Goal: Task Accomplishment & Management: Manage account settings

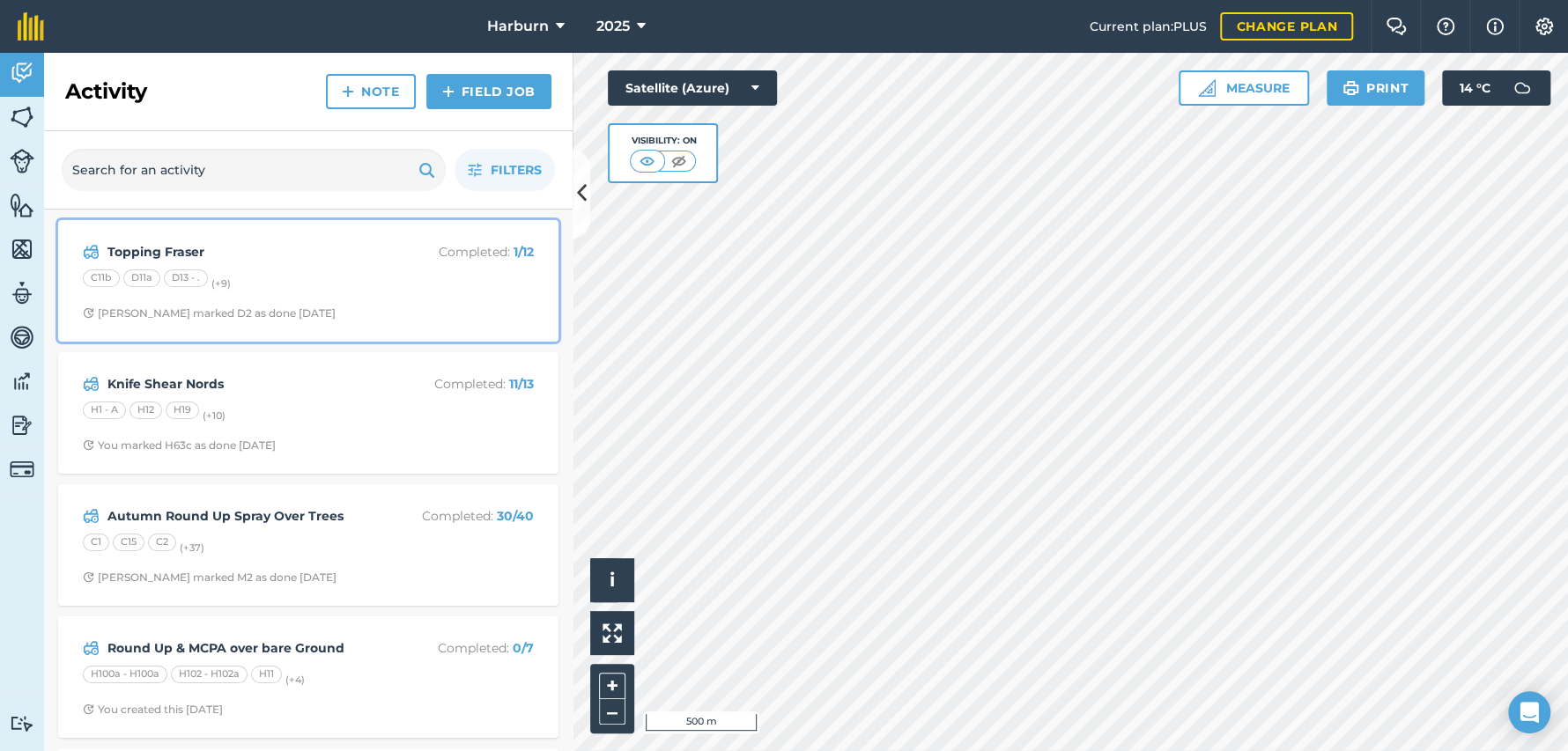
click at [264, 275] on div "C11b D11a D13 - . (+ 9 )" at bounding box center [309, 280] width 451 height 23
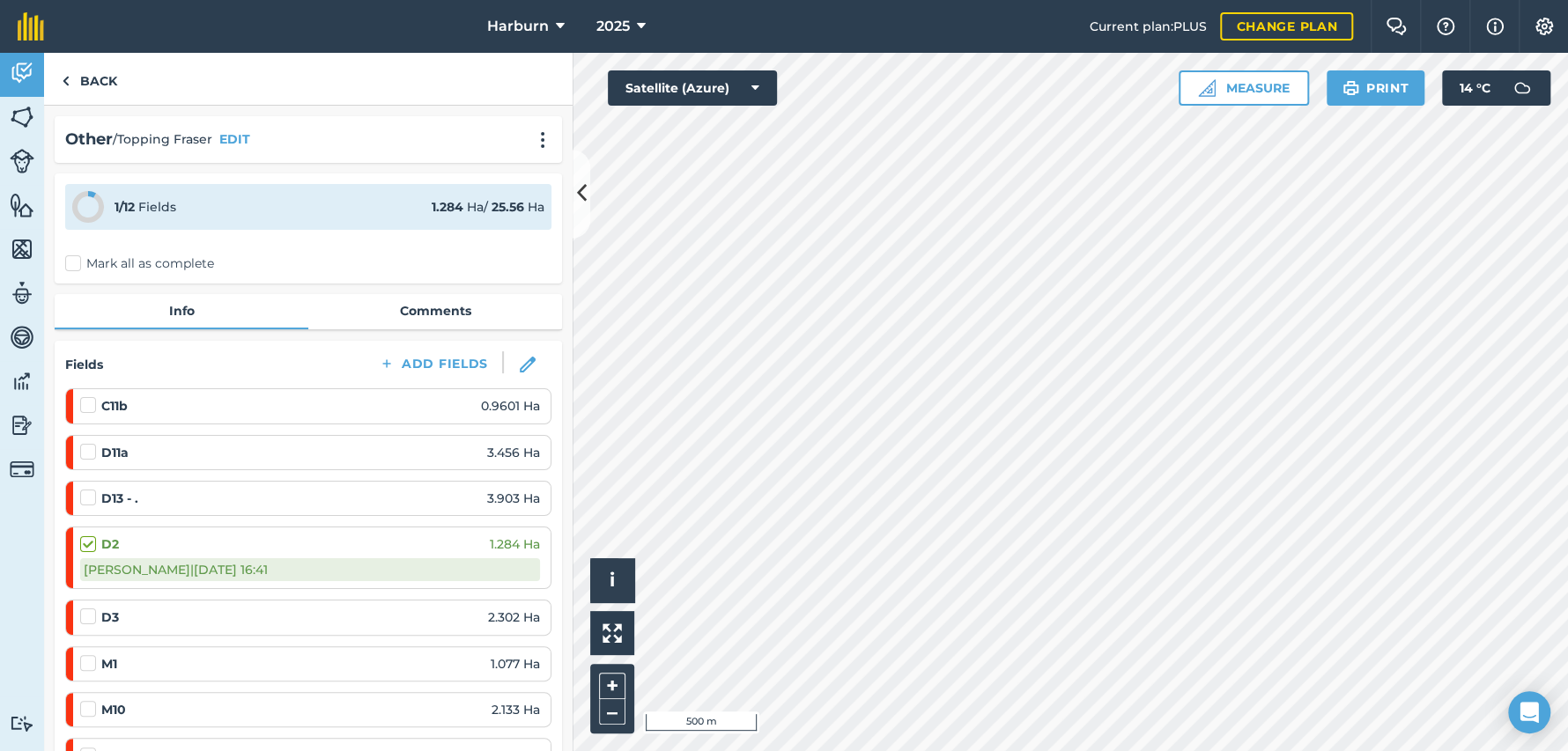
click at [90, 396] on label at bounding box center [90, 396] width 21 height 0
click at [90, 407] on input "checkbox" at bounding box center [86, 402] width 11 height 11
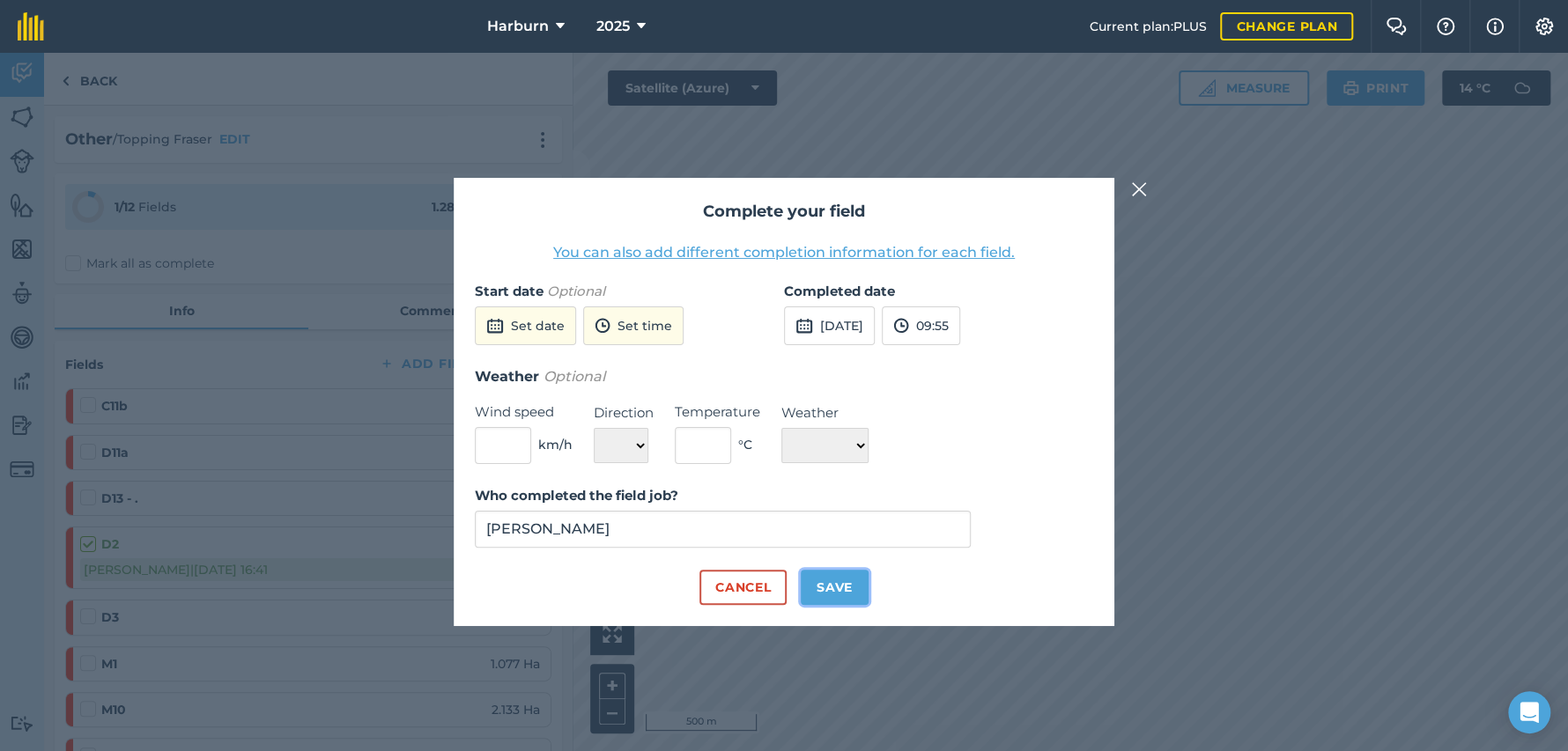
click at [849, 600] on button "Save" at bounding box center [834, 587] width 68 height 35
checkbox input "true"
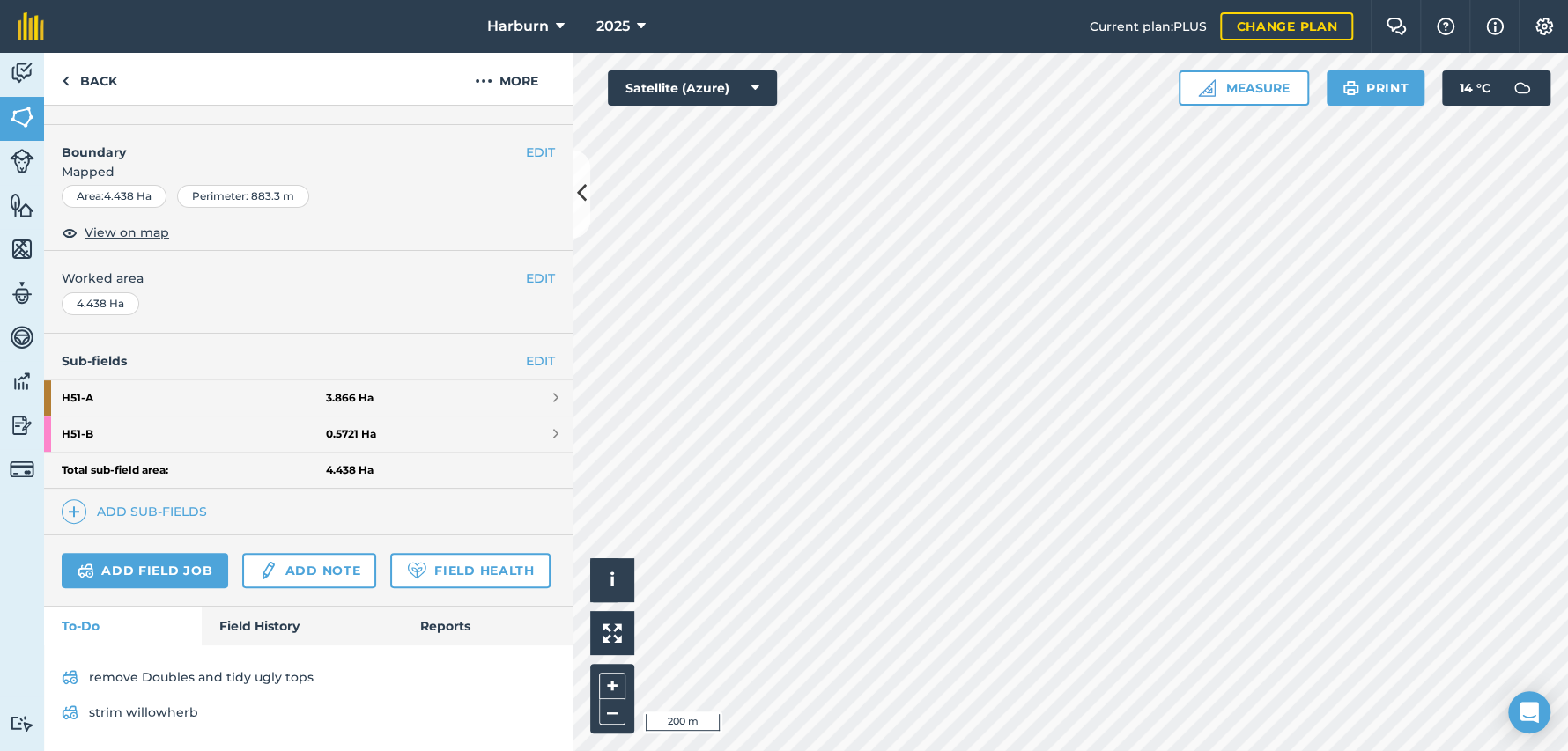
scroll to position [258, 0]
click at [246, 622] on link "Field History" at bounding box center [301, 626] width 199 height 39
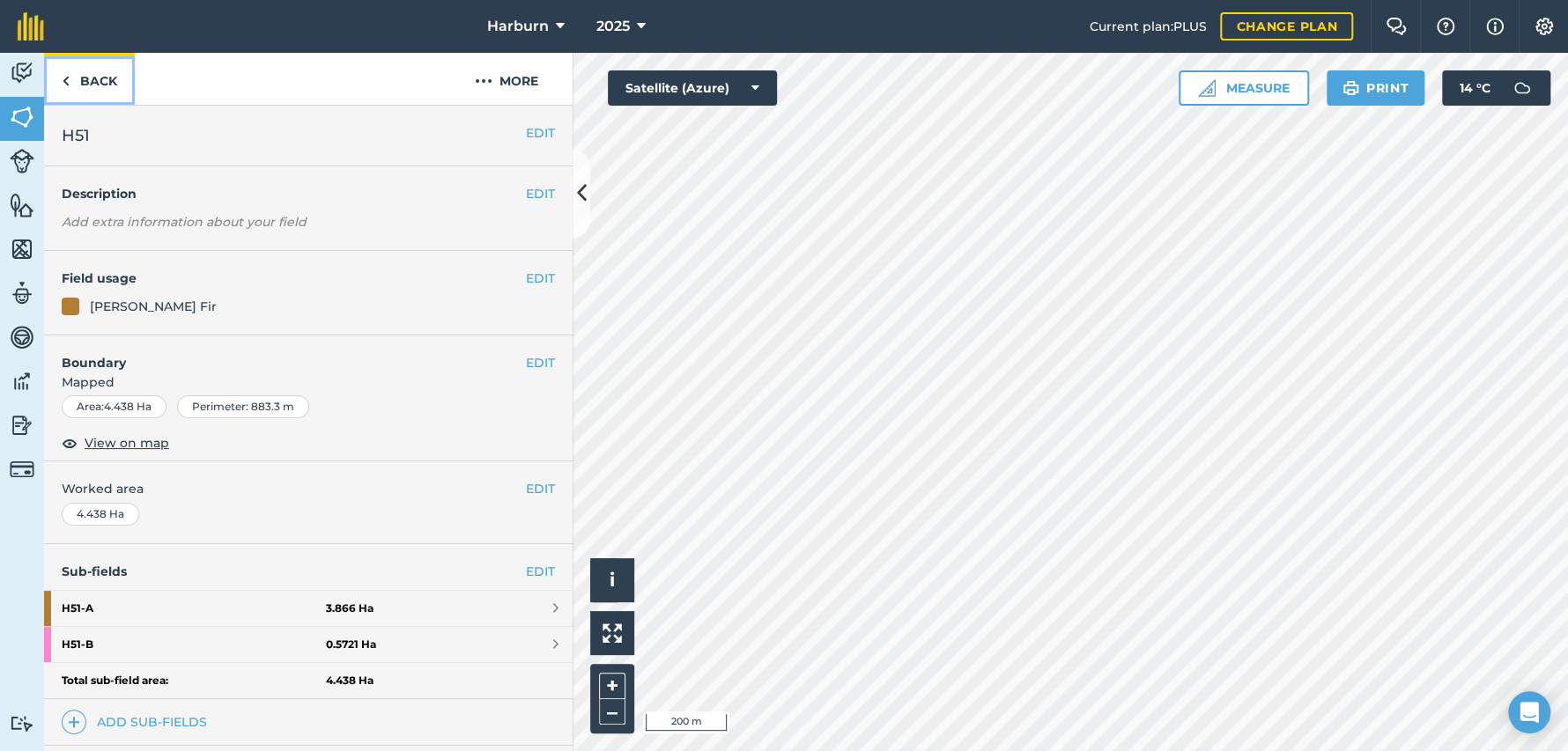
click at [65, 80] on img at bounding box center [65, 81] width 8 height 21
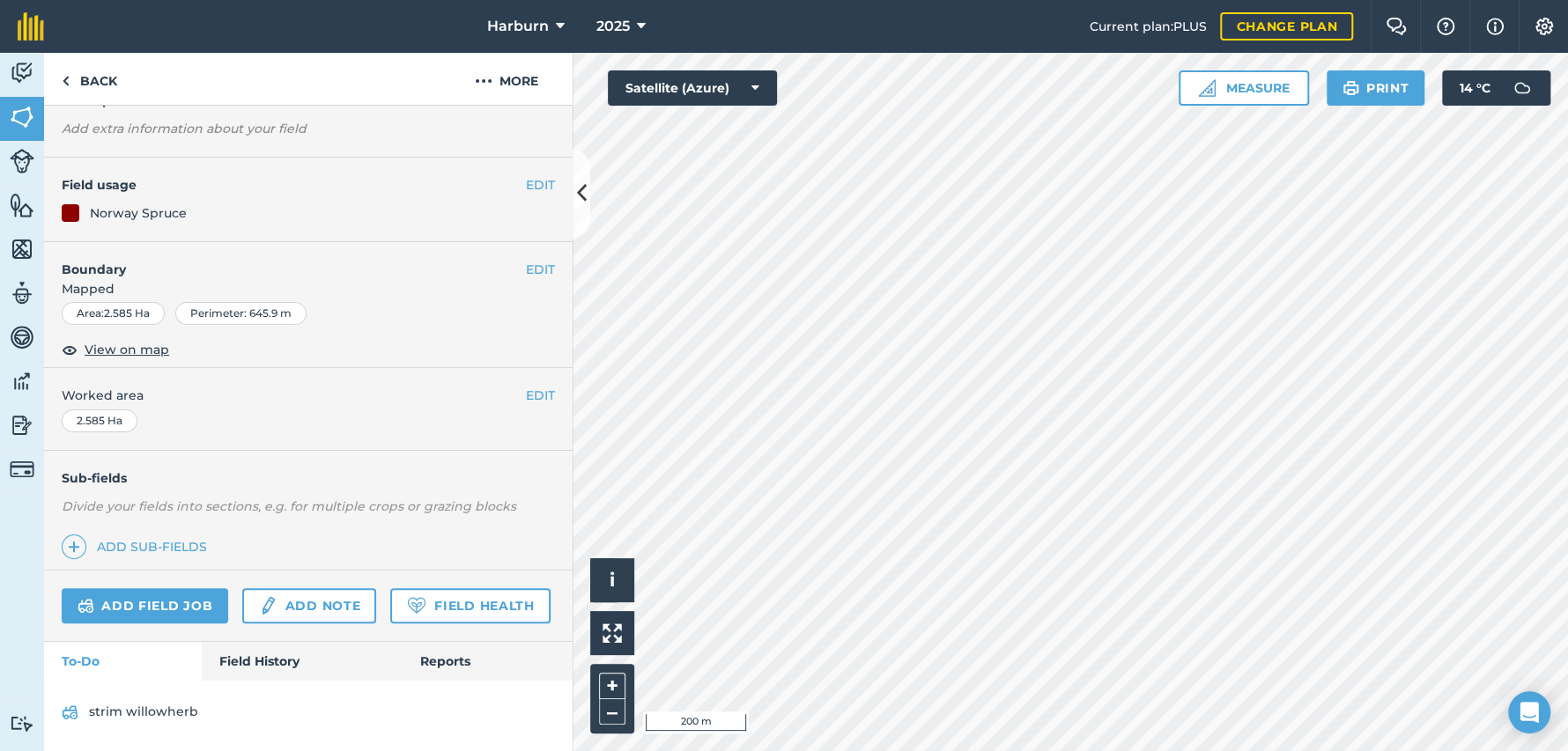
scroll to position [141, 0]
click at [63, 80] on img at bounding box center [65, 81] width 8 height 21
click at [30, 74] on img at bounding box center [21, 73] width 24 height 26
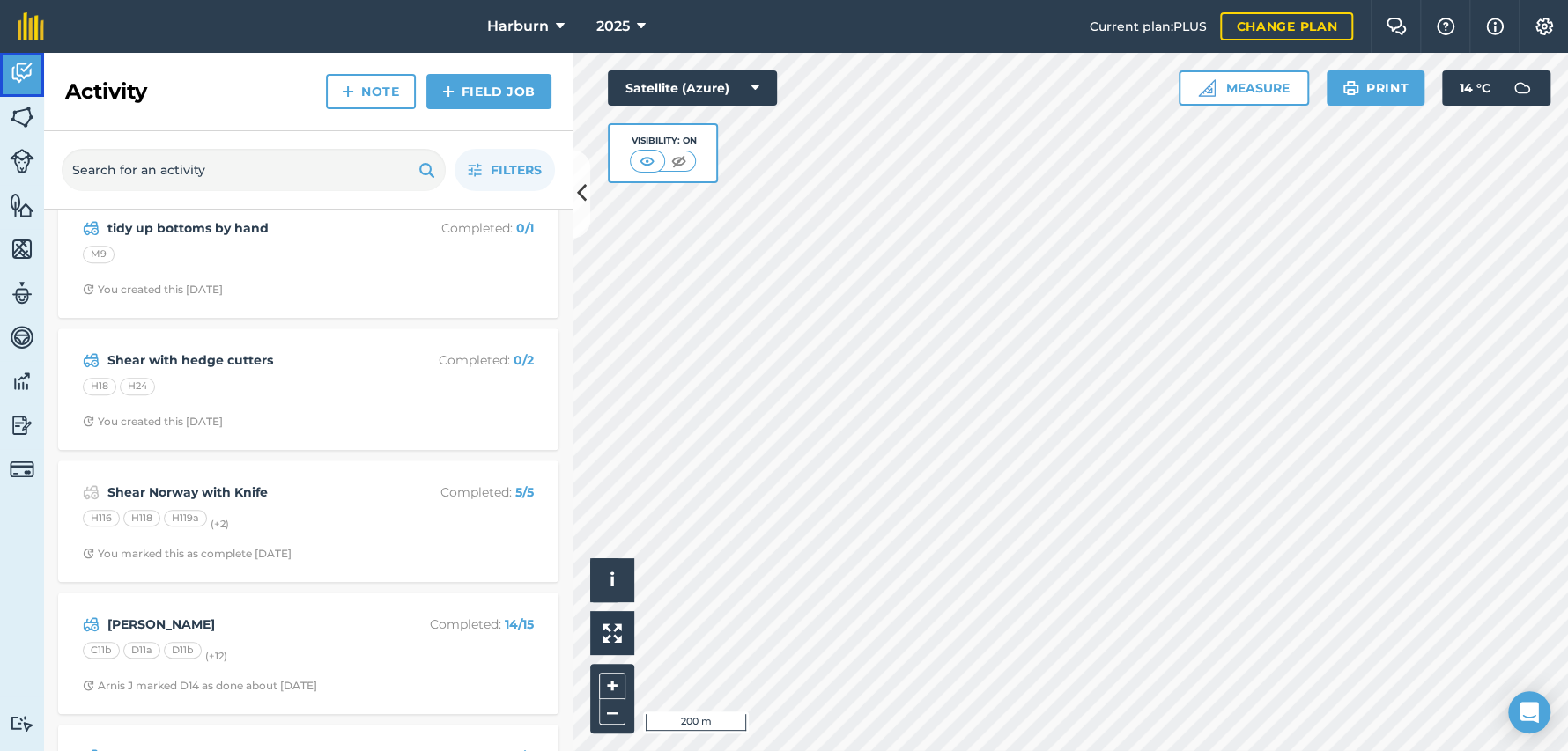
scroll to position [782, 0]
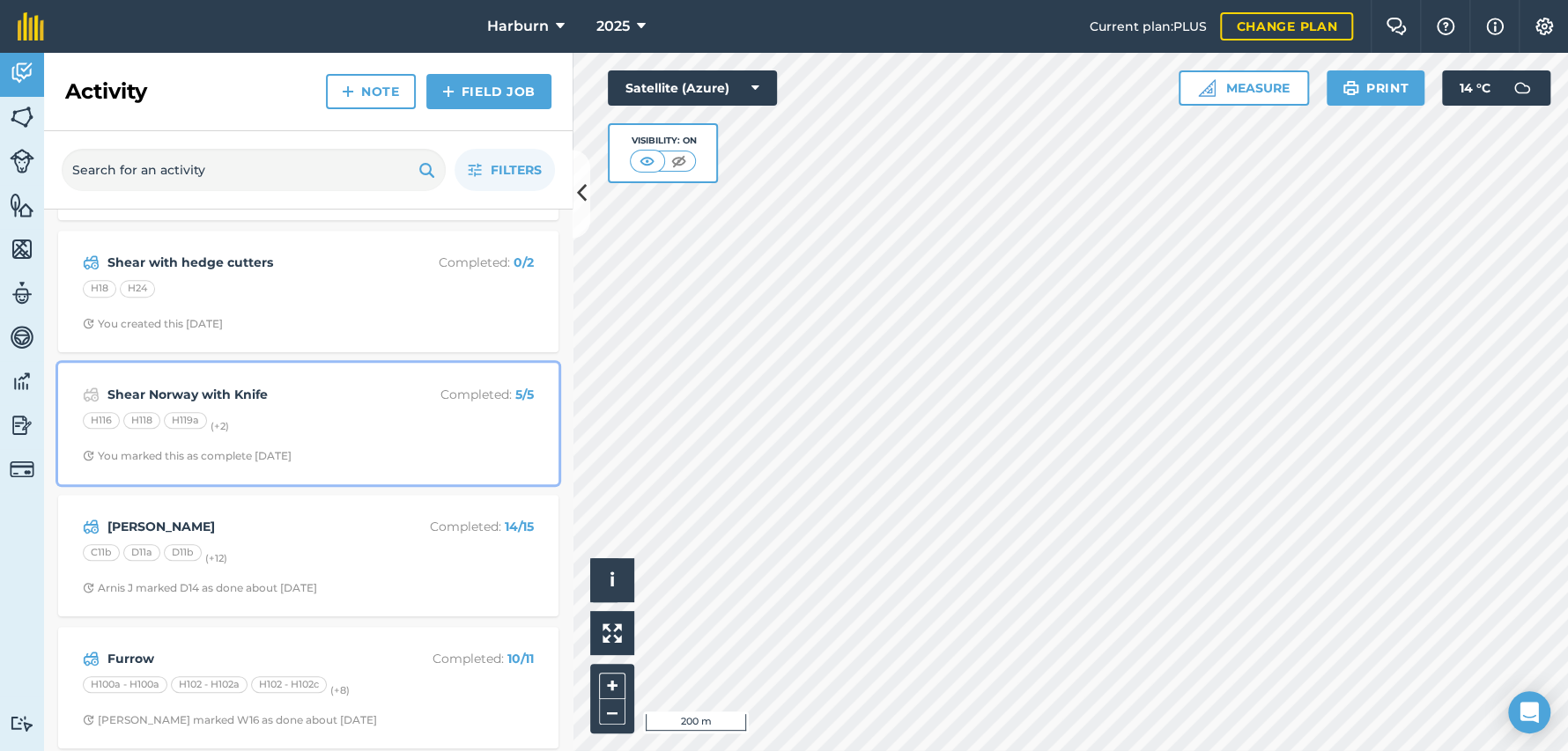
click at [220, 387] on strong "Shear Norway with Knife" at bounding box center [247, 394] width 280 height 20
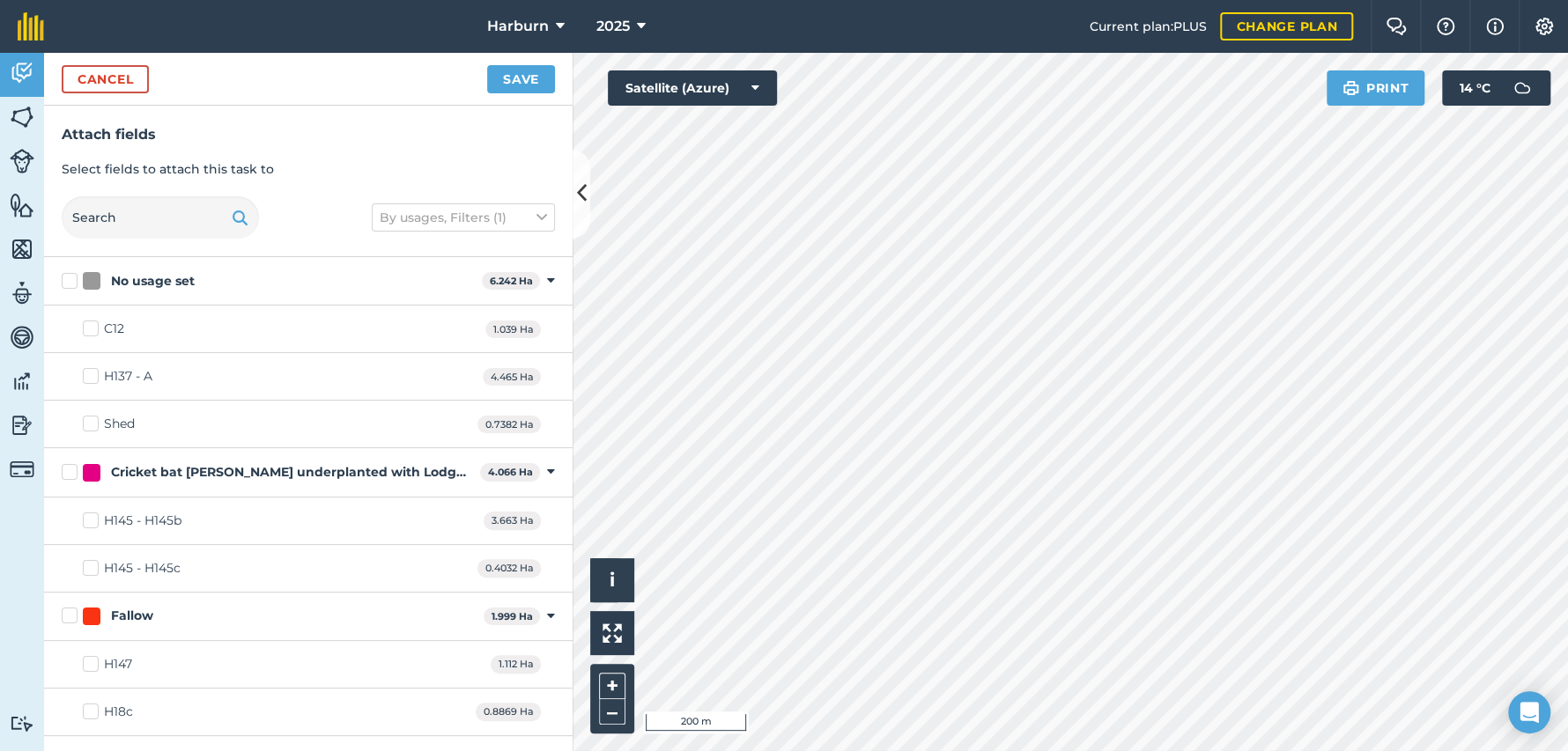
checkbox input "true"
click at [523, 72] on button "Save" at bounding box center [521, 79] width 68 height 28
checkbox input "false"
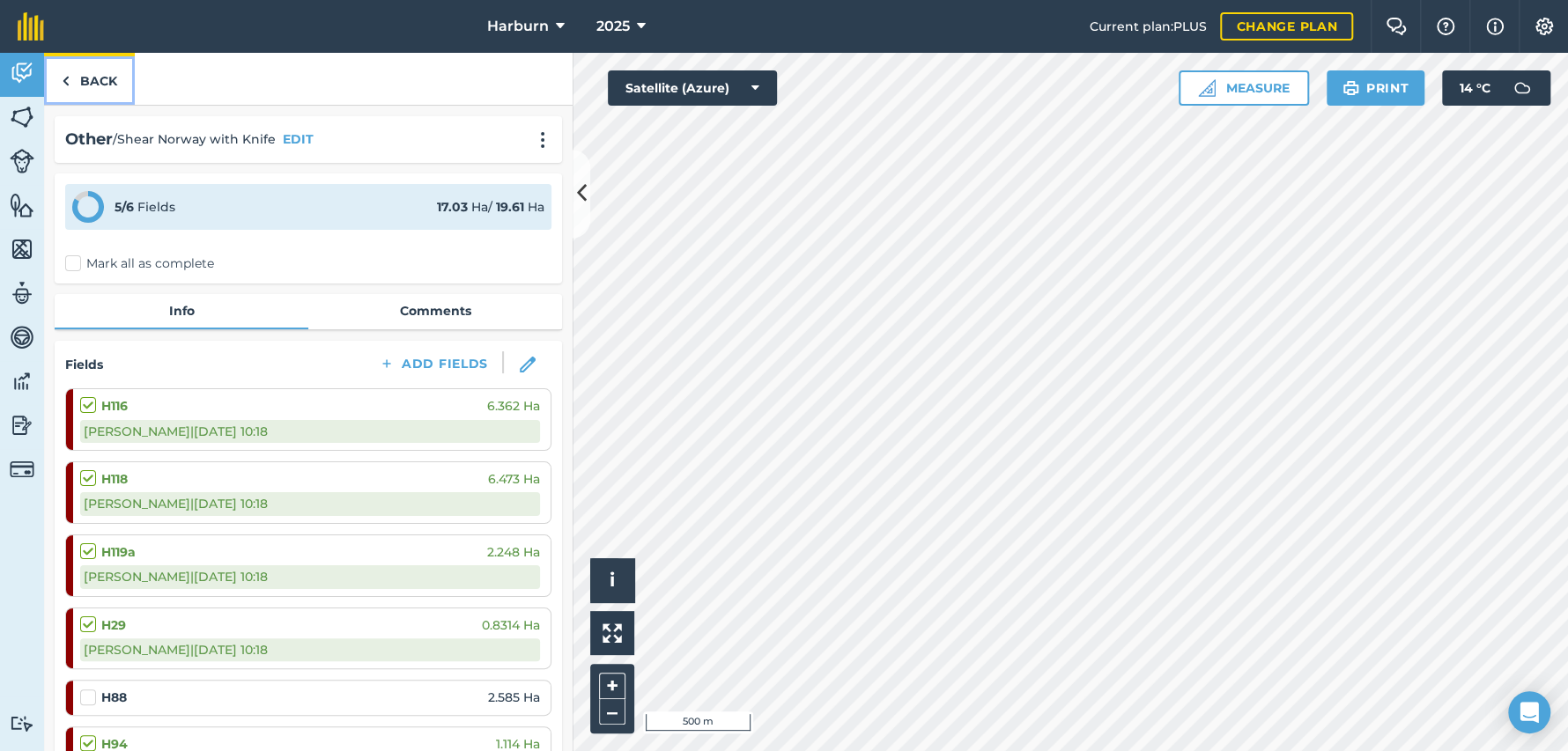
click at [64, 80] on img at bounding box center [65, 81] width 8 height 21
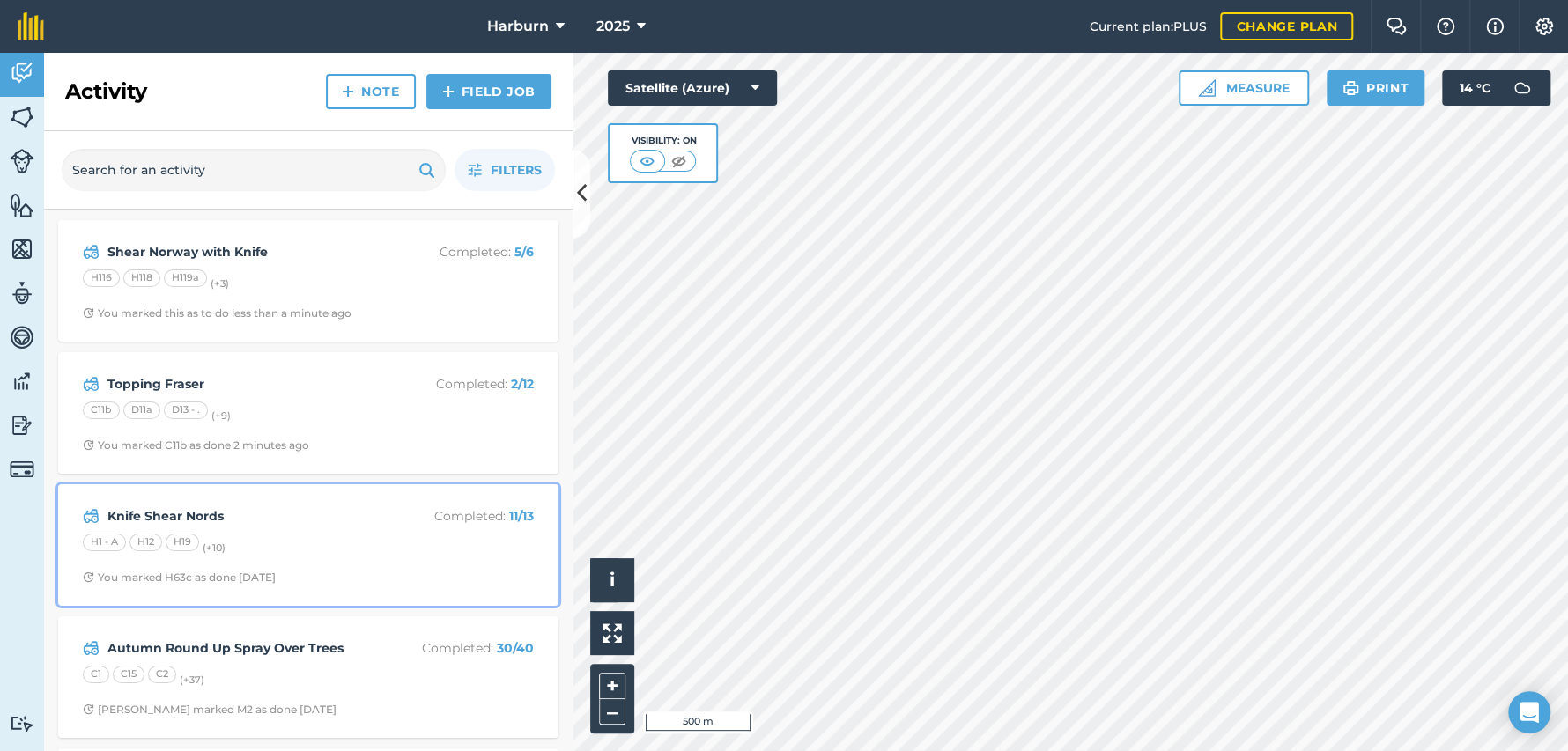
click at [191, 521] on strong "Knife Shear Nords" at bounding box center [247, 515] width 280 height 20
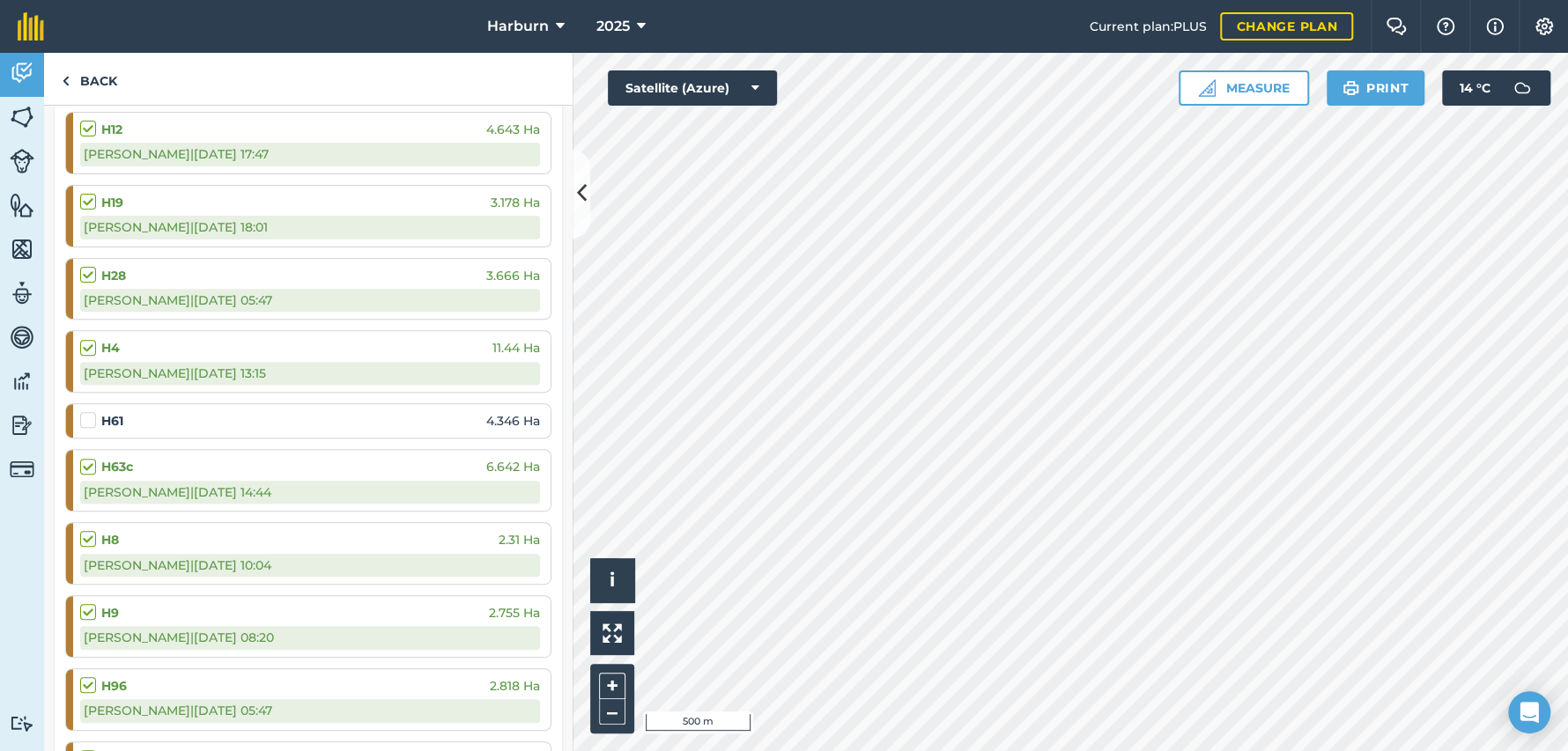
scroll to position [391, 0]
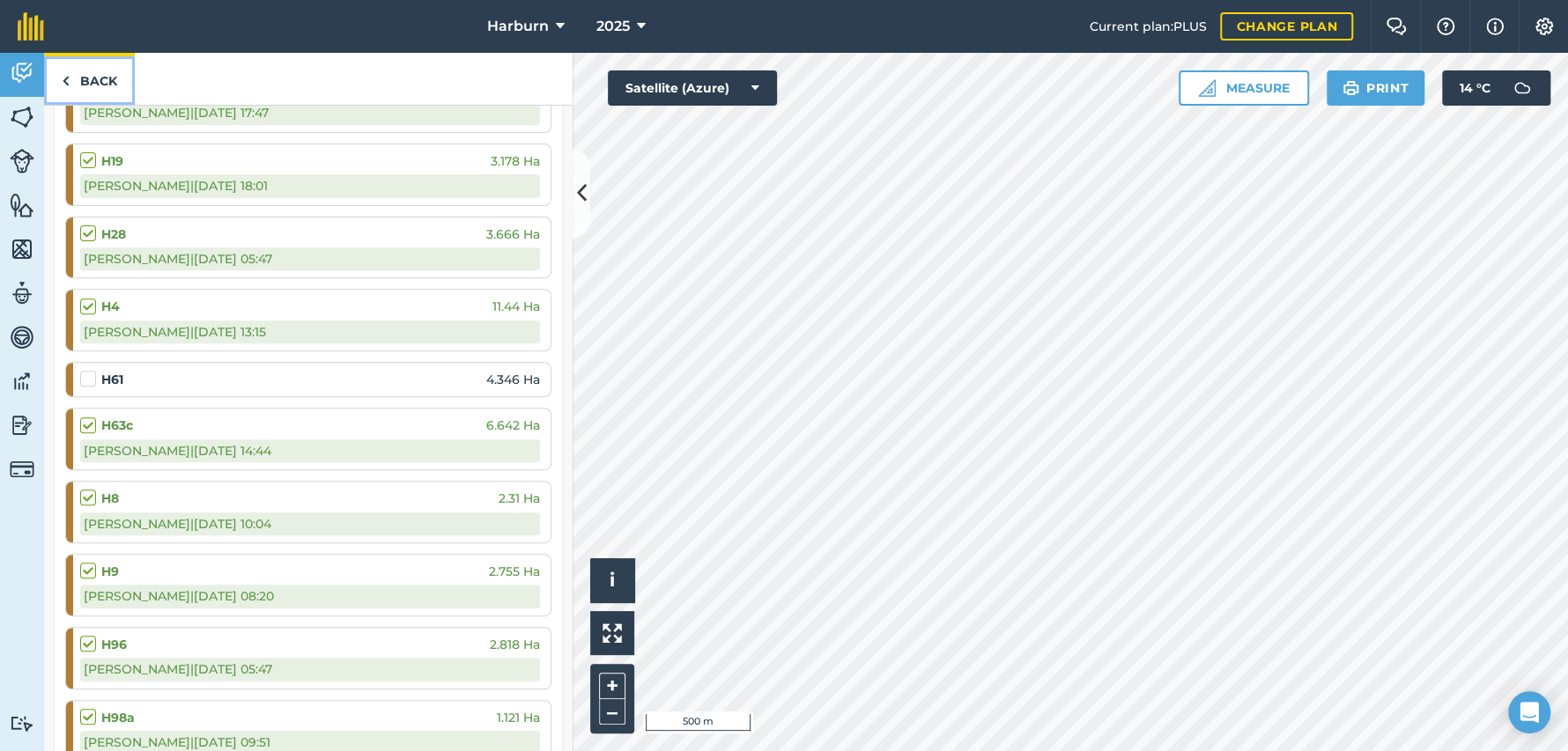
click at [68, 78] on img at bounding box center [65, 81] width 8 height 21
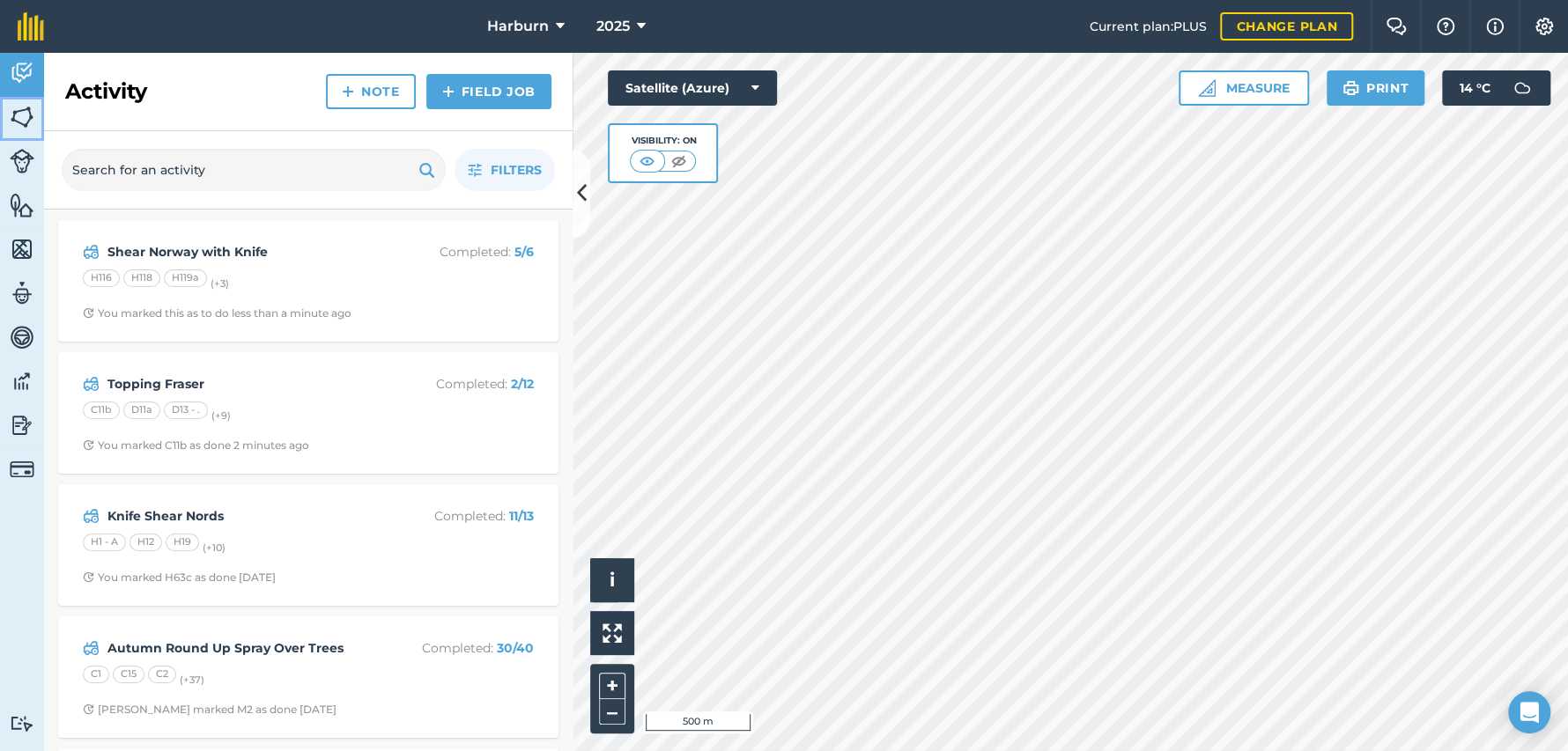
click at [25, 113] on img at bounding box center [21, 116] width 24 height 26
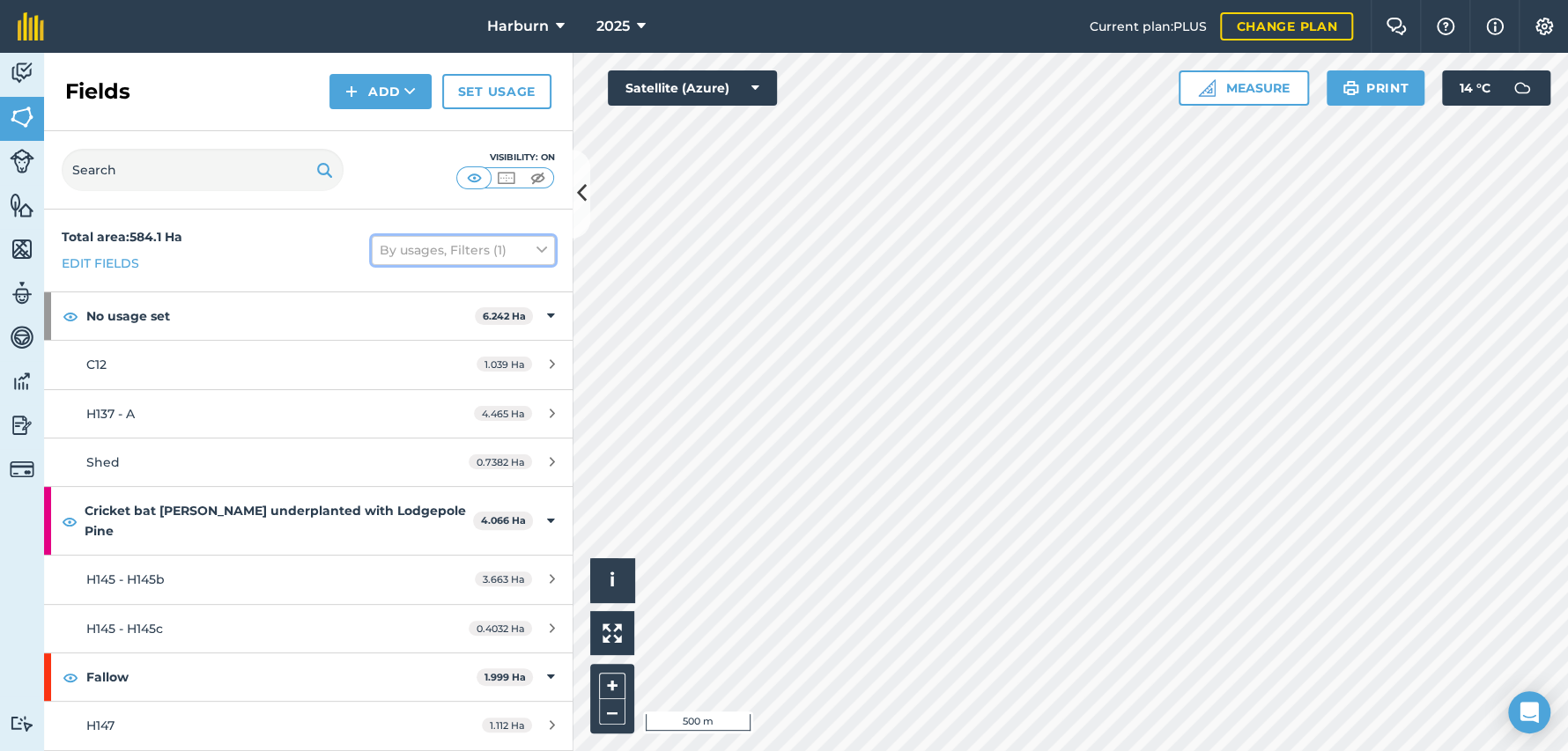
click at [536, 248] on icon at bounding box center [541, 250] width 10 height 20
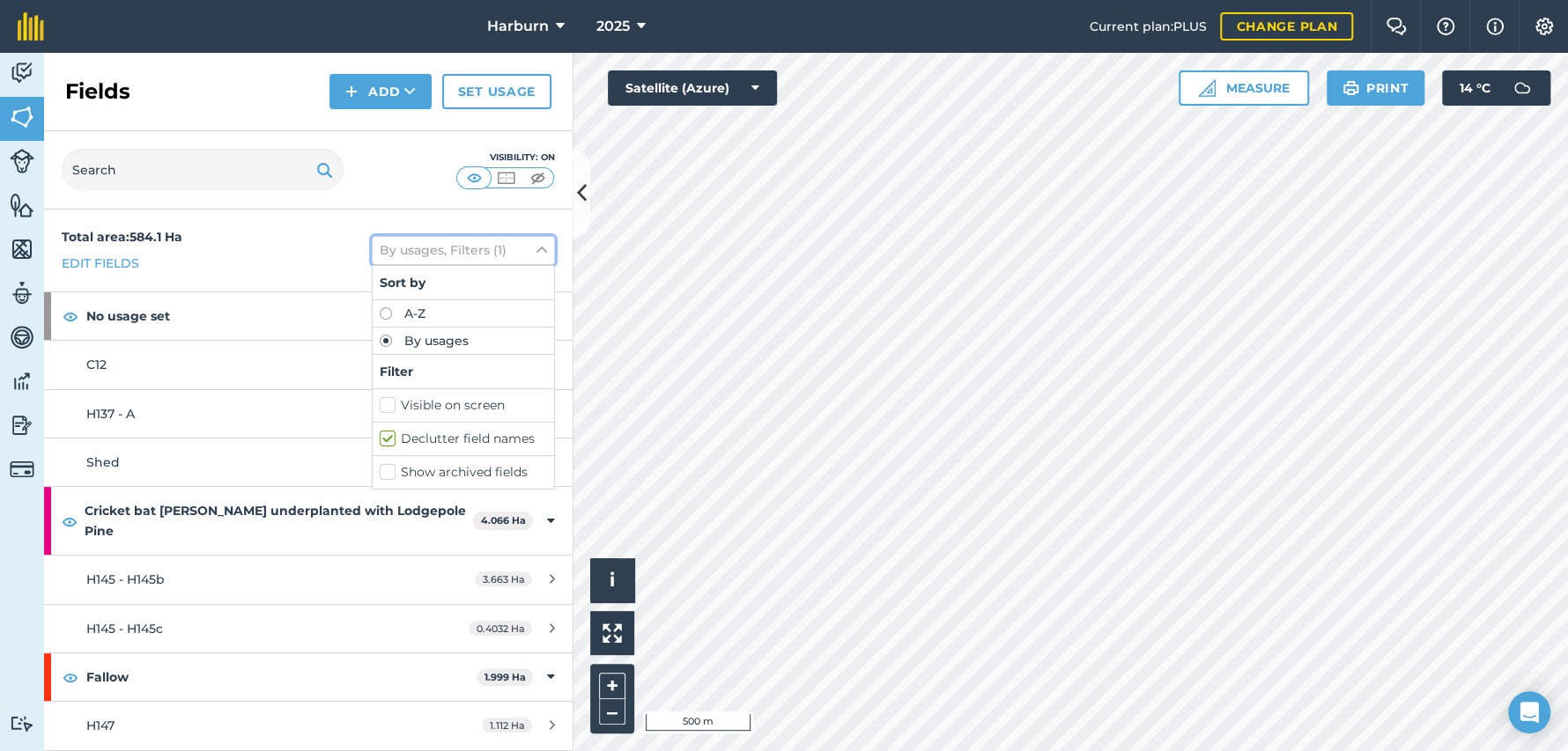
click at [536, 248] on icon at bounding box center [541, 250] width 10 height 20
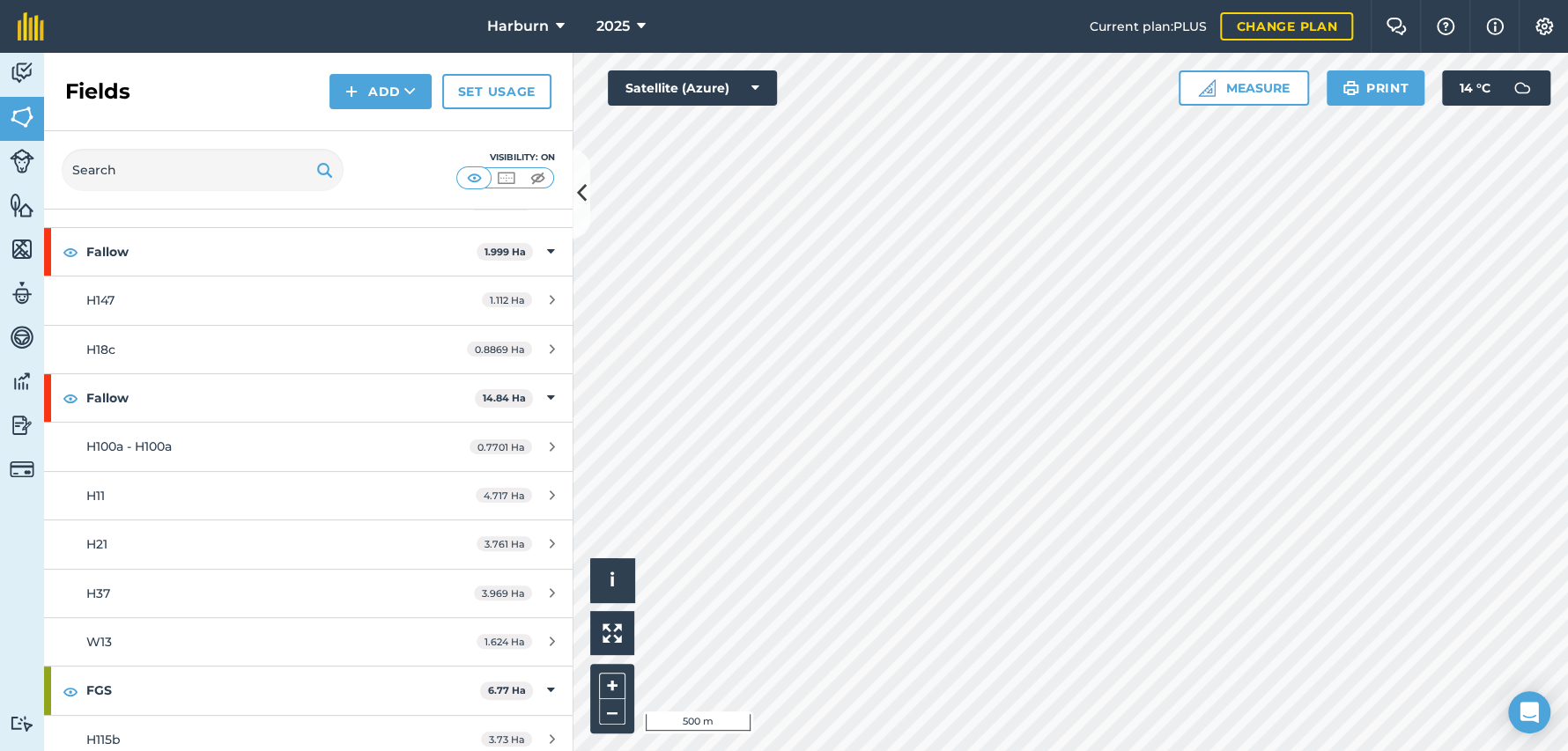
scroll to position [391, 0]
